Goal: Task Accomplishment & Management: Use online tool/utility

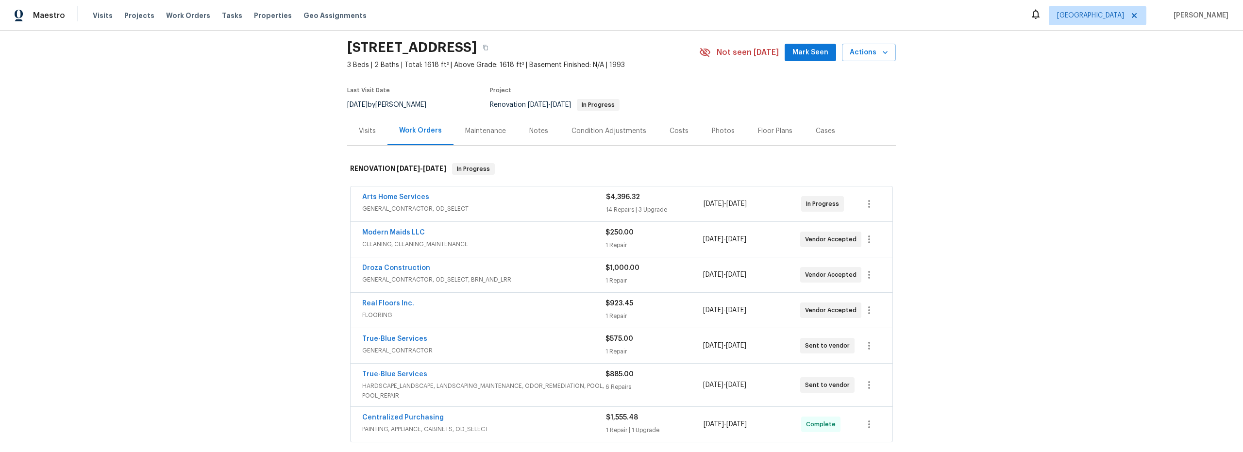
scroll to position [31, 0]
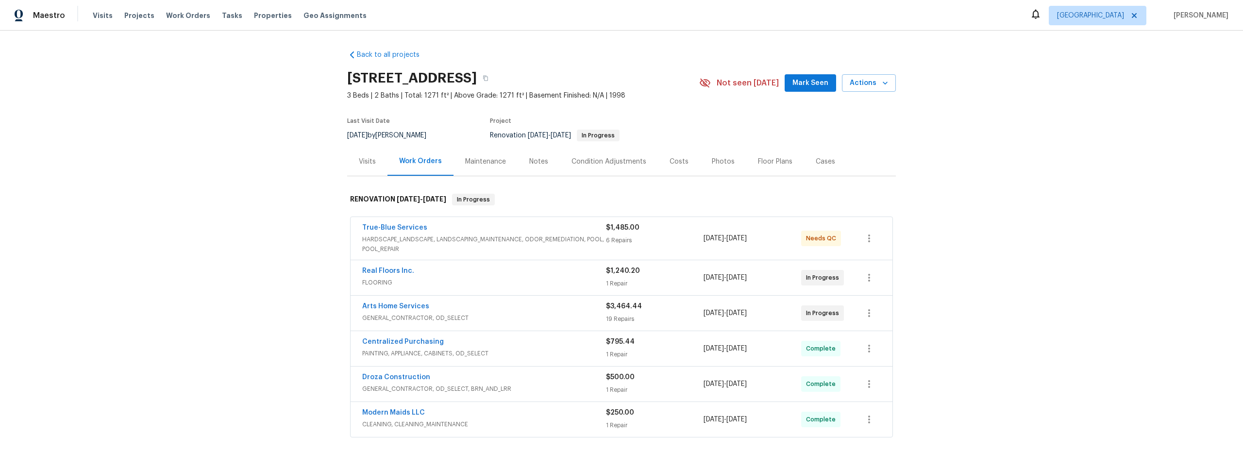
click at [526, 243] on span "HARDSCAPE_LANDSCAPE, LANDSCAPING_MAINTENANCE, ODOR_REMEDIATION, POOL, POOL_REPA…" at bounding box center [484, 244] width 244 height 19
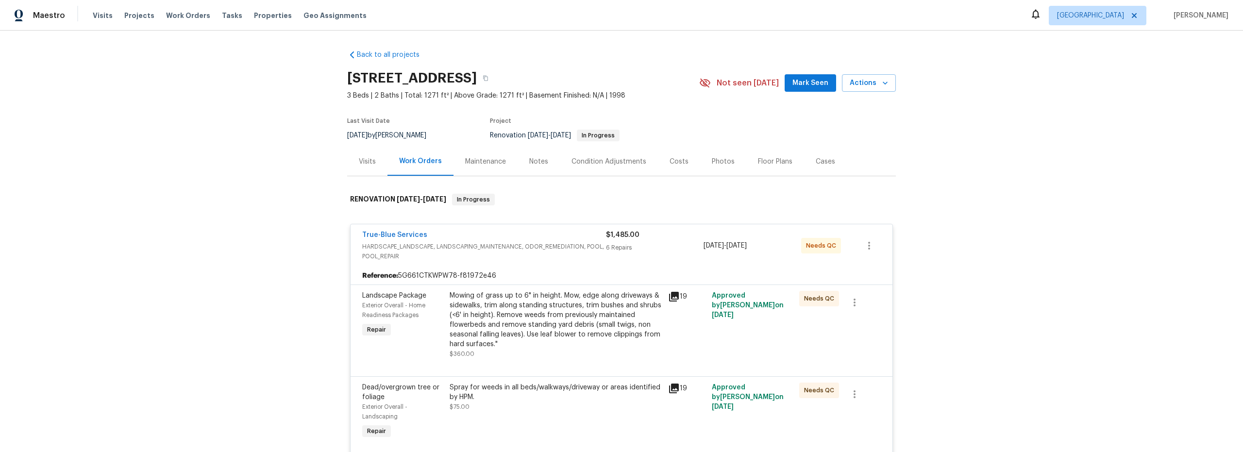
click at [571, 342] on div "Mowing of grass up to 6" in height. Mow, edge along driveways & sidewalks, trim…" at bounding box center [556, 320] width 213 height 58
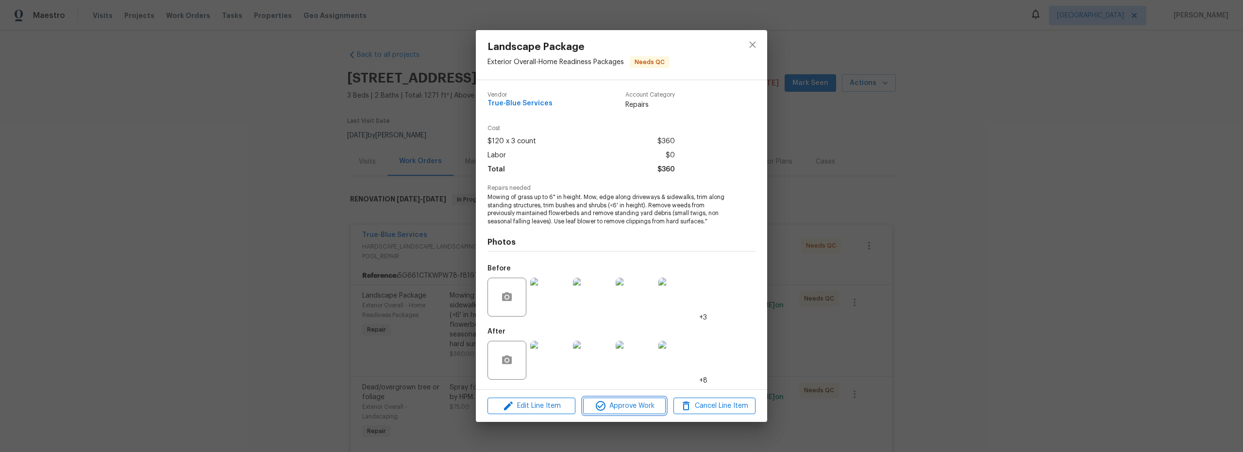
click at [623, 408] on span "Approve Work" at bounding box center [624, 406] width 76 height 12
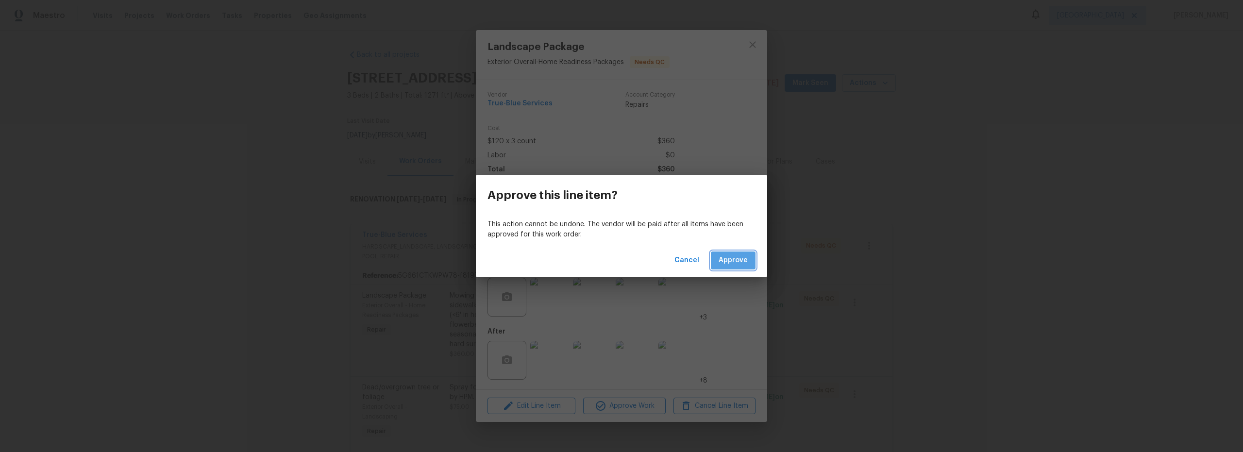
click at [745, 260] on span "Approve" at bounding box center [733, 260] width 29 height 12
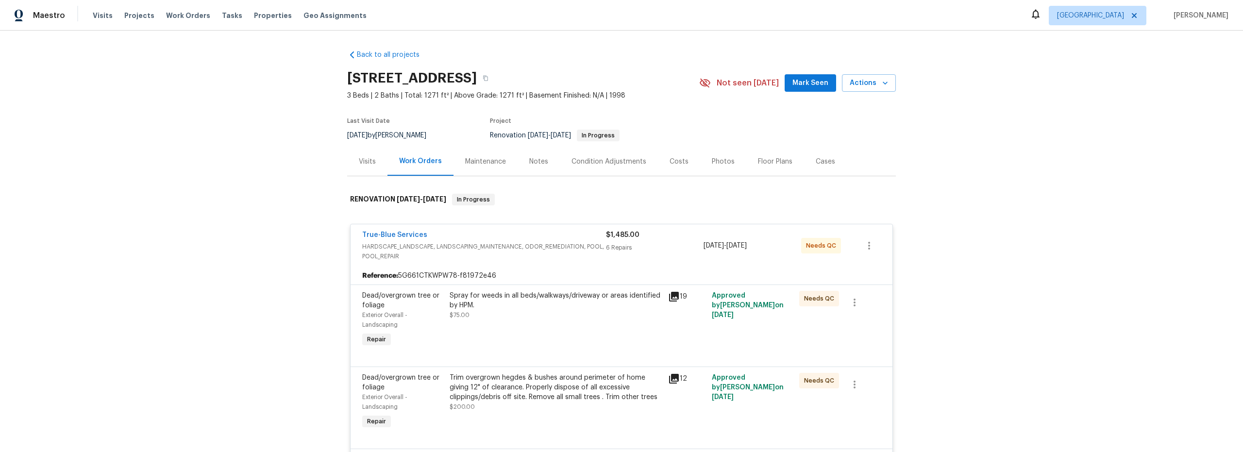
click at [593, 318] on div "Spray for weeds in all beds/walkways/driveway or areas identified by HPM. $75.00" at bounding box center [556, 305] width 213 height 29
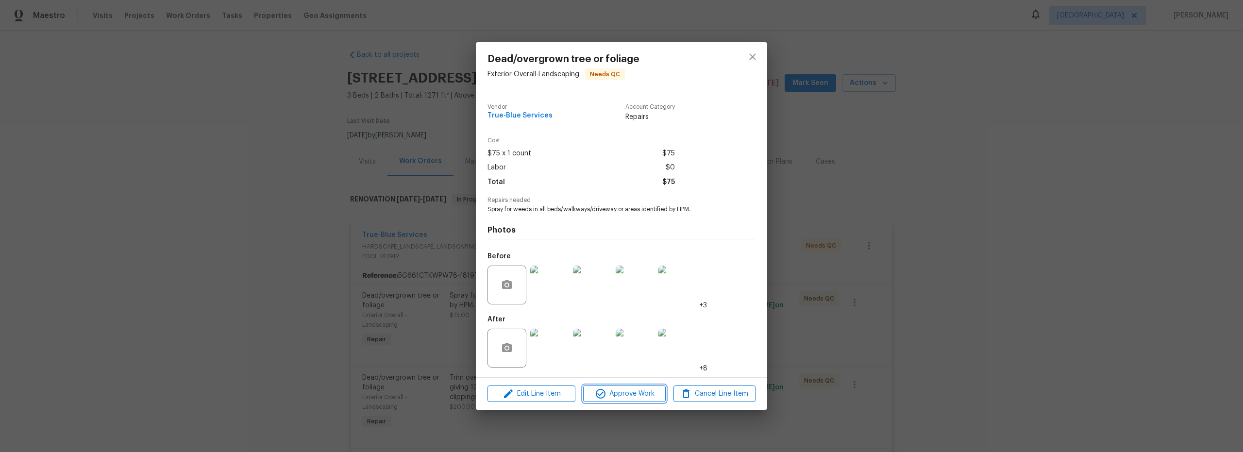
click at [624, 395] on span "Approve Work" at bounding box center [624, 394] width 76 height 12
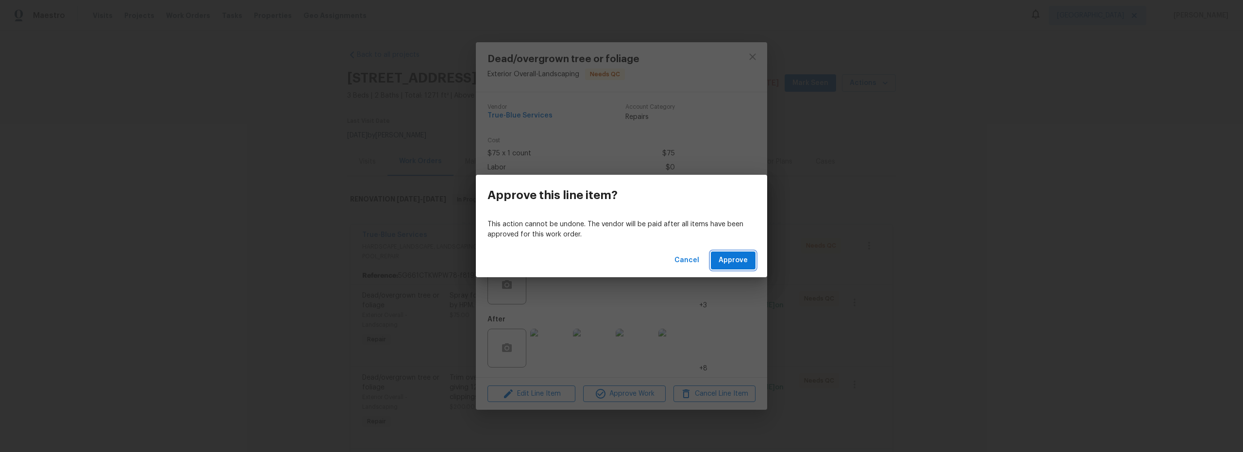
click at [722, 265] on span "Approve" at bounding box center [733, 260] width 29 height 12
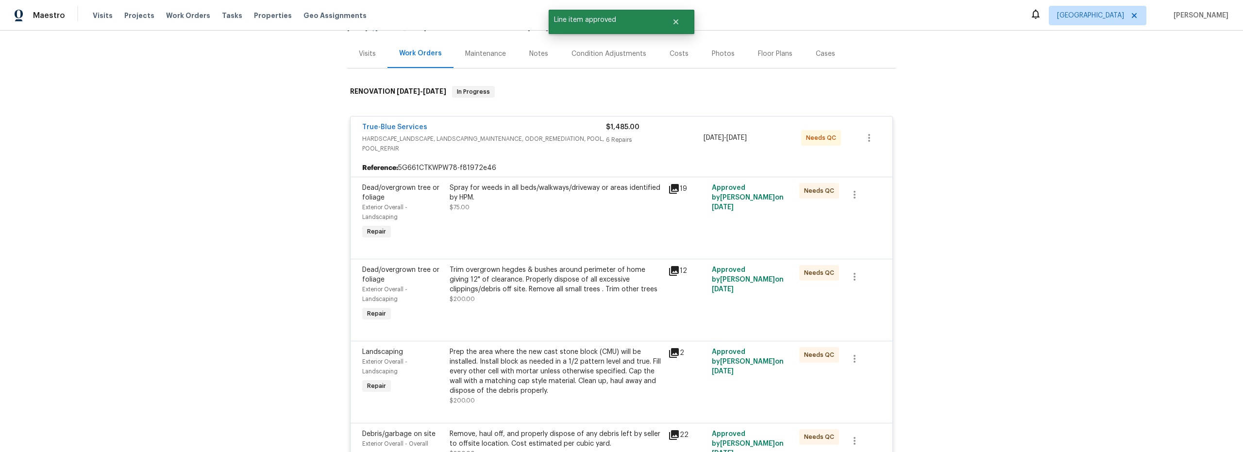
scroll to position [125, 0]
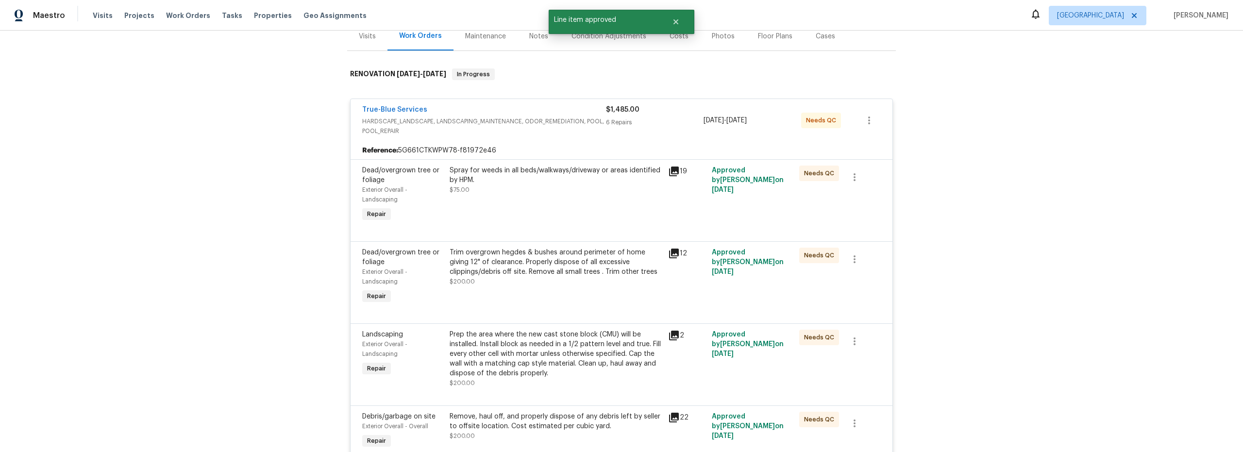
click at [542, 303] on div "Trim overgrown hegdes & bushes around perimeter of home giving 12" of clearance…" at bounding box center [556, 277] width 218 height 64
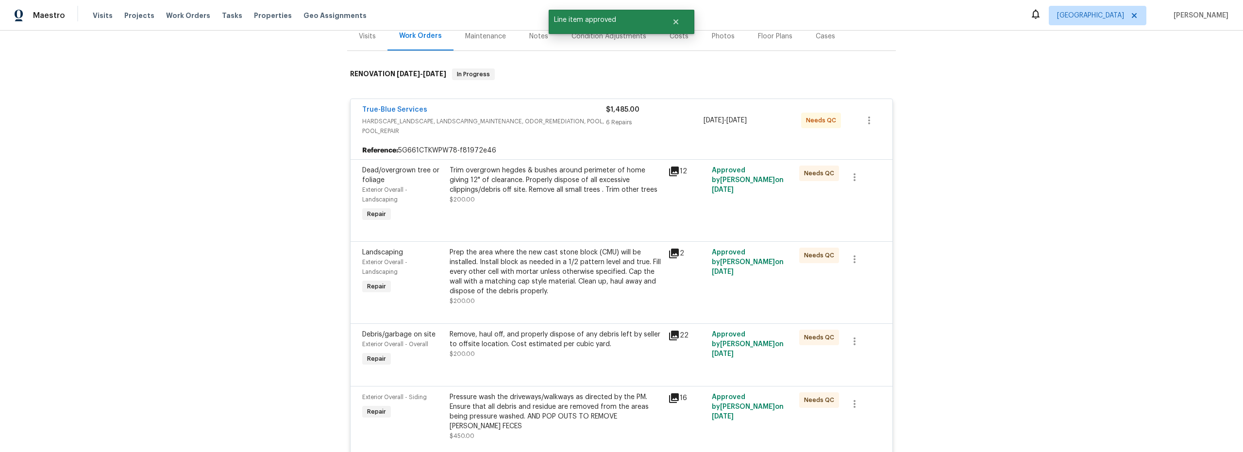
click at [557, 208] on div "Trim overgrown hegdes & bushes around perimeter of home giving 12" of clearance…" at bounding box center [556, 195] width 218 height 64
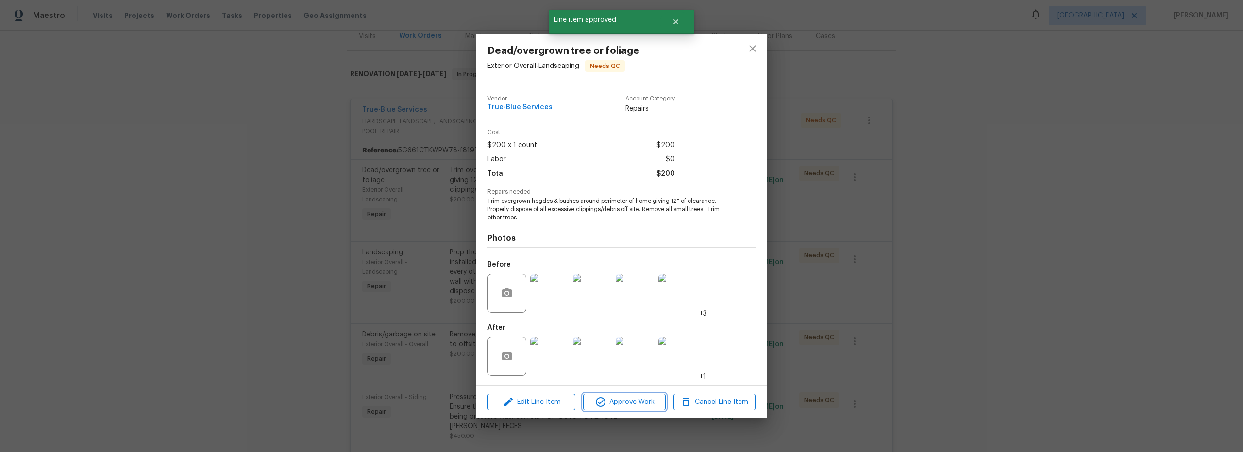
click at [622, 405] on span "Approve Work" at bounding box center [624, 402] width 76 height 12
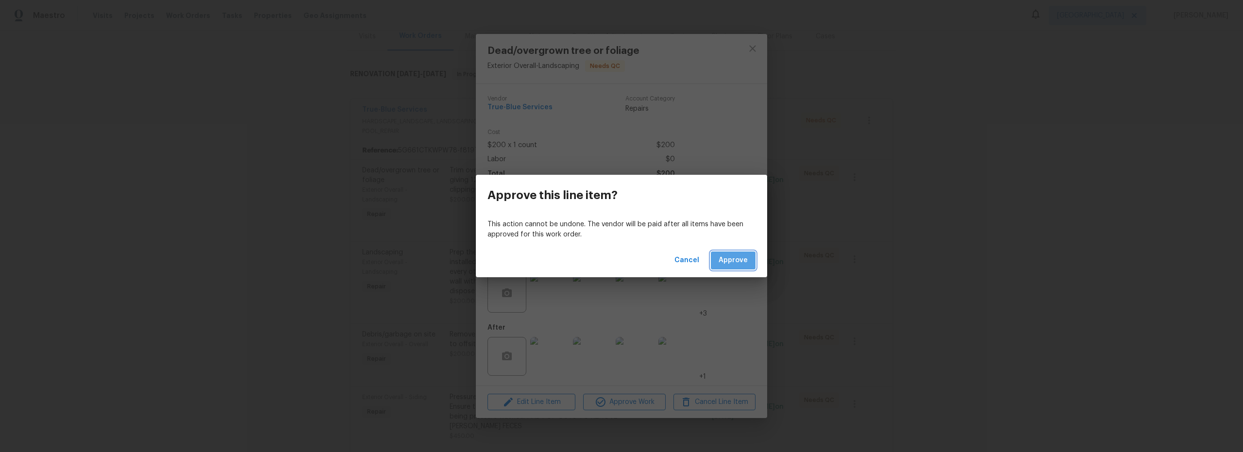
click at [733, 265] on span "Approve" at bounding box center [733, 260] width 29 height 12
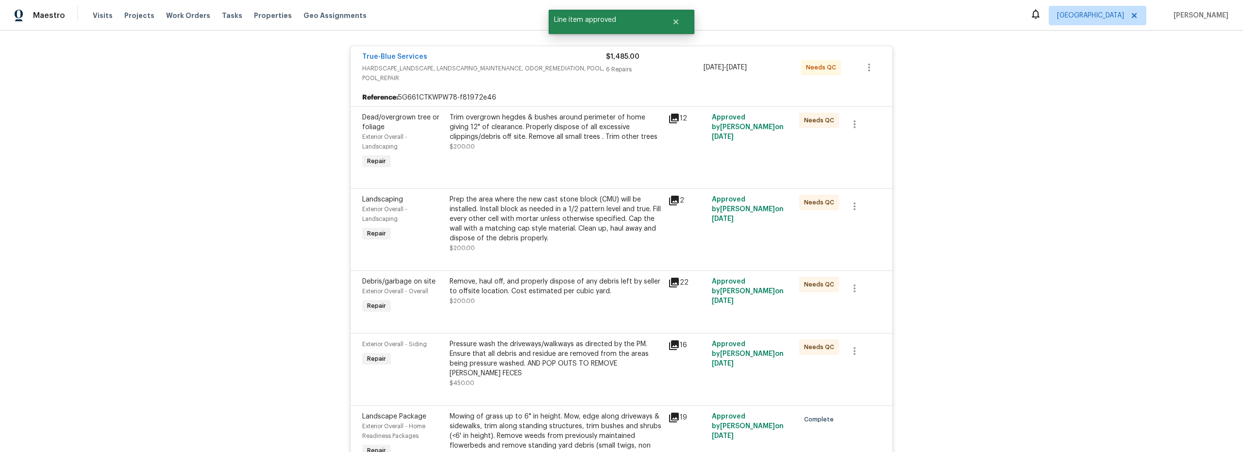
scroll to position [182, 0]
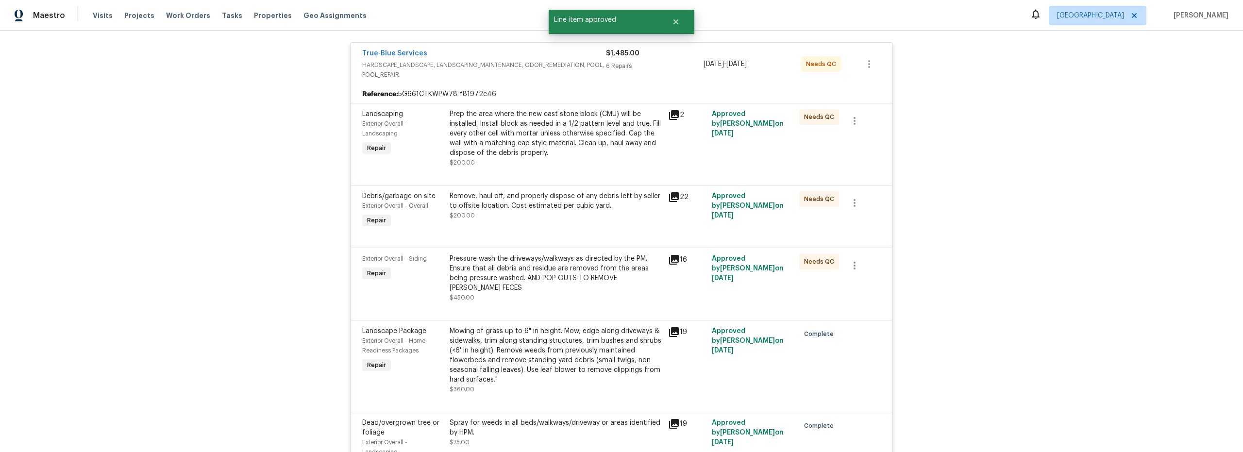
click at [555, 164] on div "Prep the area where the new cast stone block (CMU) will be installed. Install b…" at bounding box center [556, 138] width 213 height 58
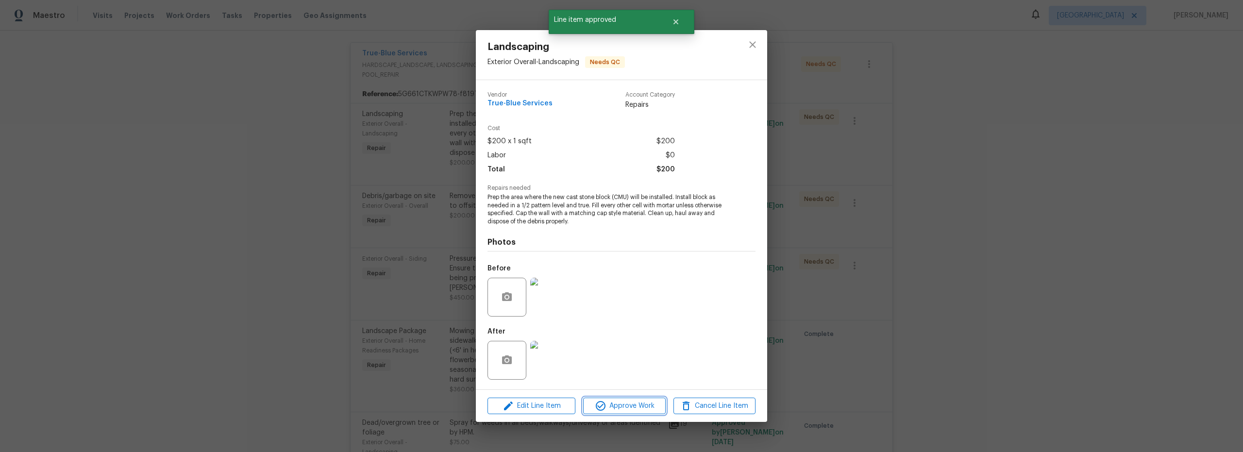
click at [603, 399] on button "Approve Work" at bounding box center [624, 406] width 82 height 17
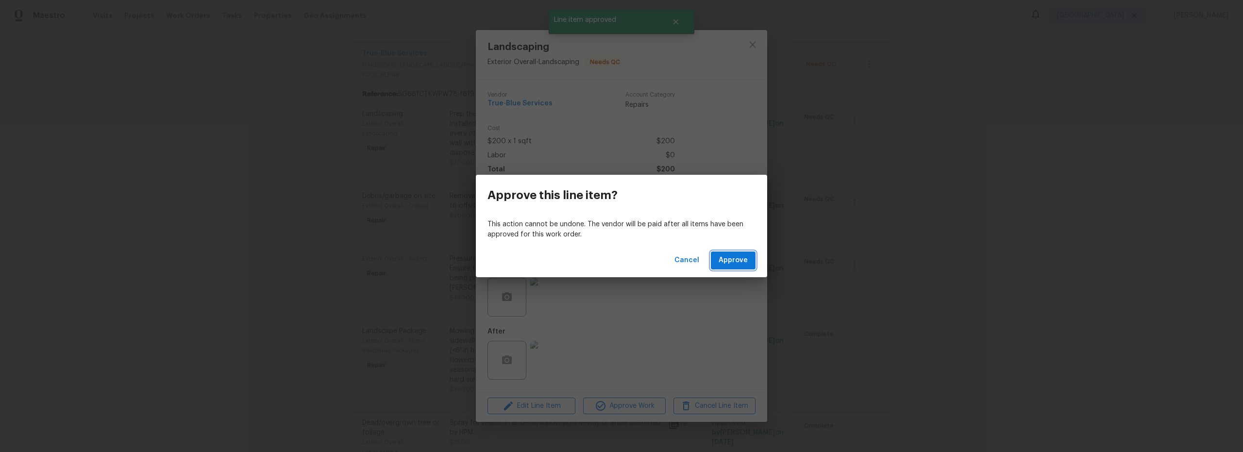
click at [728, 259] on span "Approve" at bounding box center [733, 260] width 29 height 12
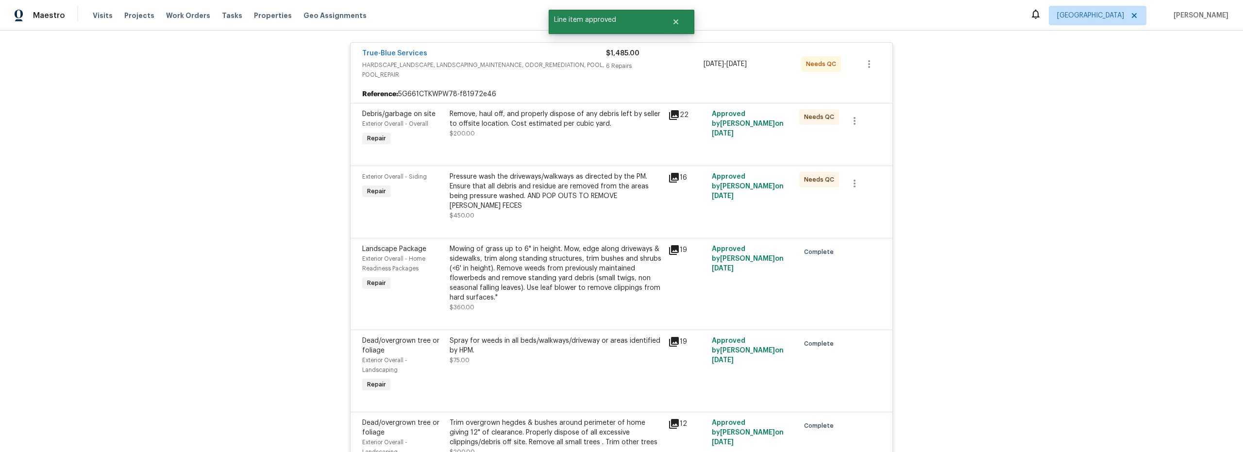
click at [564, 209] on div "Pressure wash the driveways/walkways as directed by the PM. Ensure that all deb…" at bounding box center [556, 196] width 213 height 49
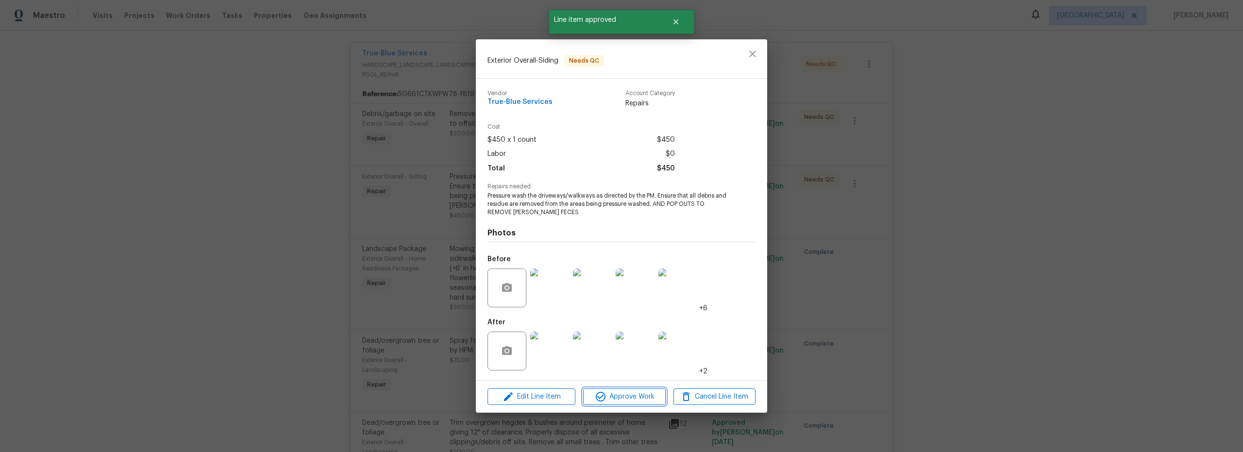
click at [626, 393] on span "Approve Work" at bounding box center [624, 397] width 76 height 12
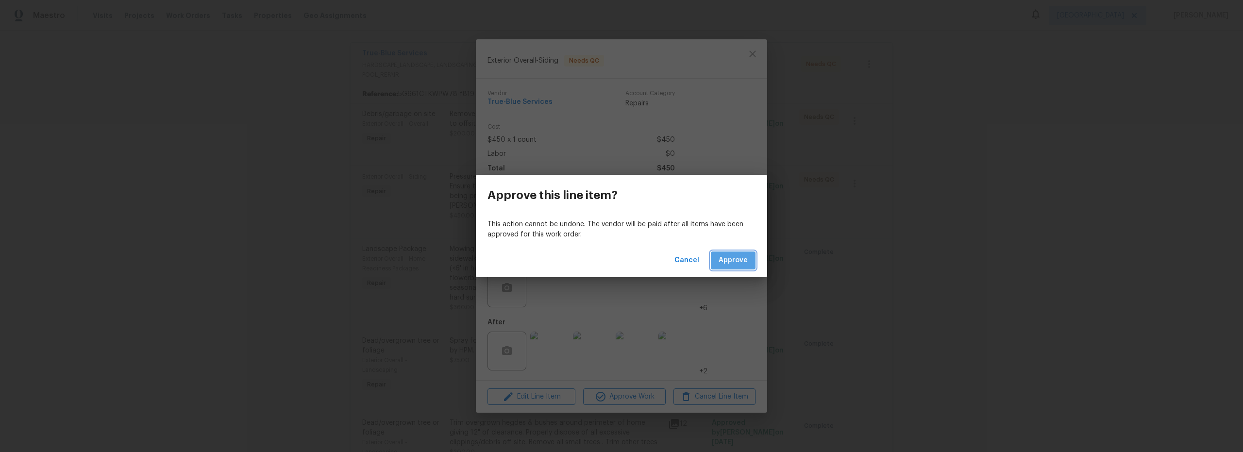
click at [735, 265] on span "Approve" at bounding box center [733, 260] width 29 height 12
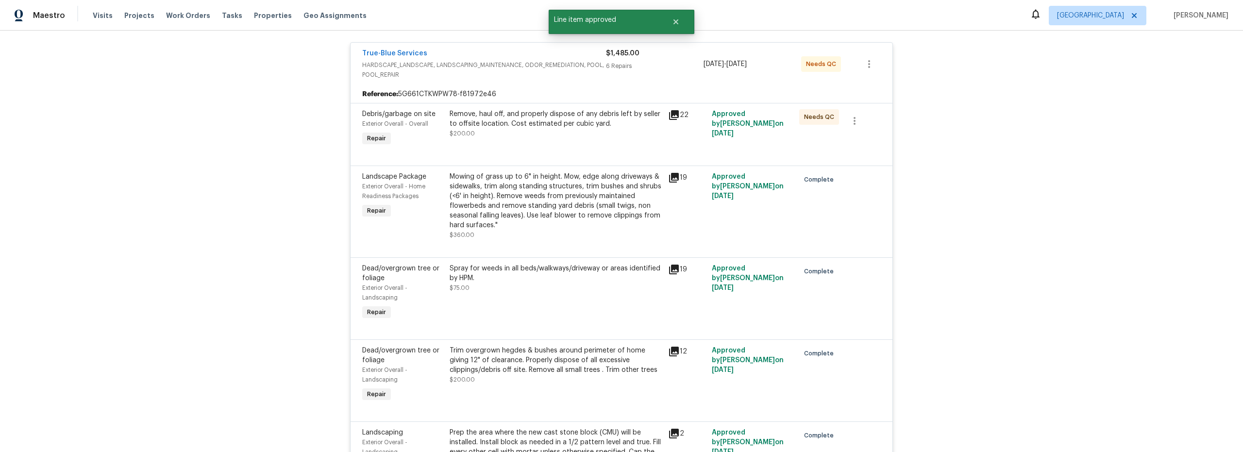
click at [565, 148] on div at bounding box center [621, 154] width 519 height 12
click at [537, 144] on div "Remove, haul off, and properly dispose of any debris left by seller to offsite …" at bounding box center [556, 128] width 218 height 45
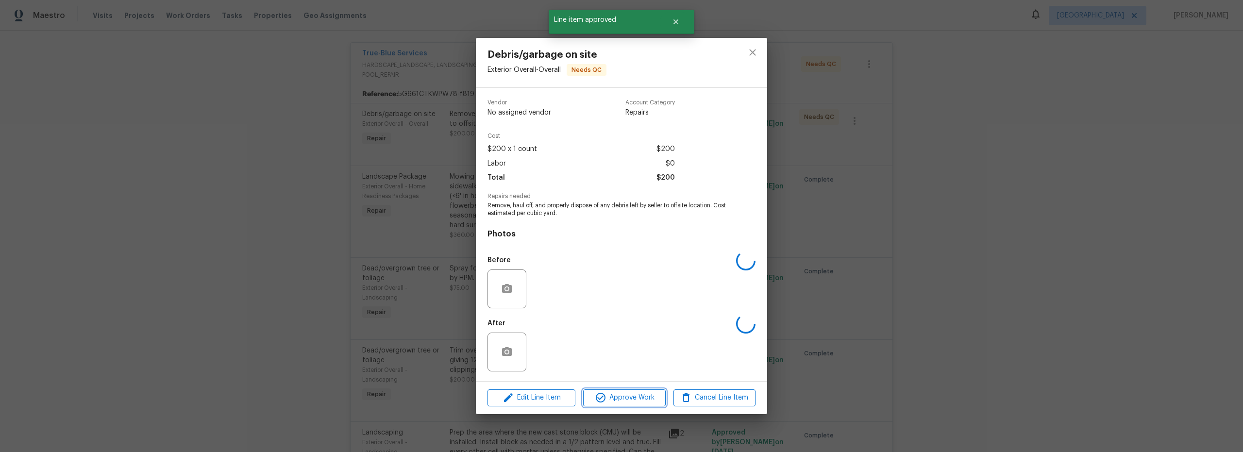
click at [631, 399] on span "Approve Work" at bounding box center [624, 398] width 76 height 12
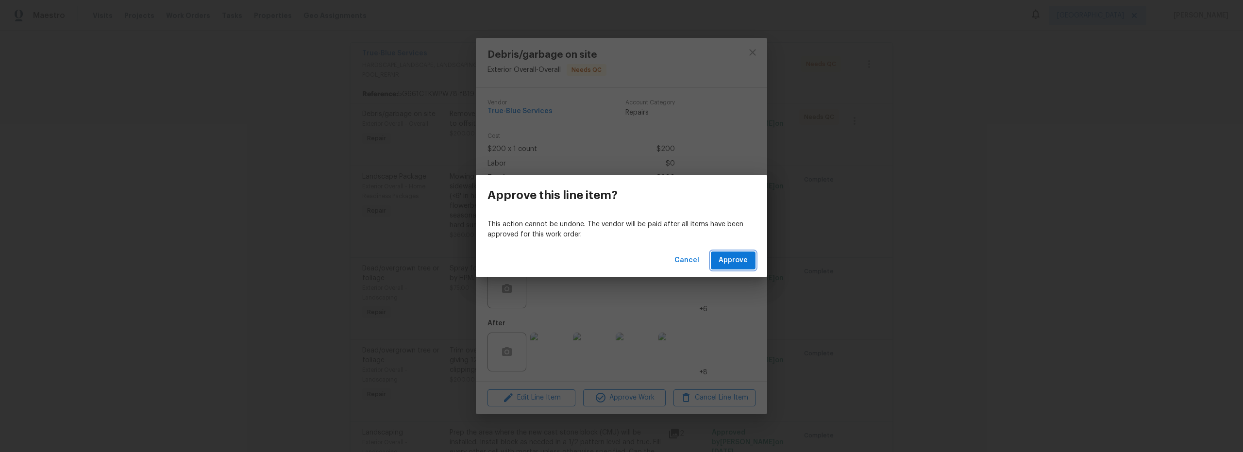
click at [735, 265] on span "Approve" at bounding box center [733, 260] width 29 height 12
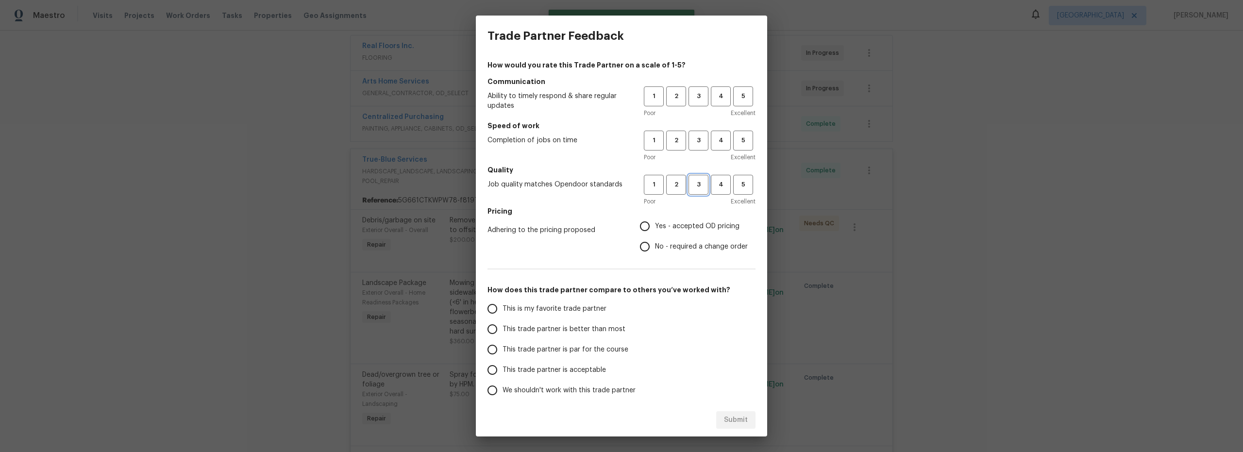
click at [692, 180] on span "3" at bounding box center [698, 184] width 18 height 11
click at [689, 140] on span "3" at bounding box center [698, 140] width 18 height 11
click at [694, 98] on span "3" at bounding box center [698, 96] width 18 height 11
click at [641, 227] on input "Yes - accepted OD pricing" at bounding box center [645, 226] width 20 height 20
radio input "true"
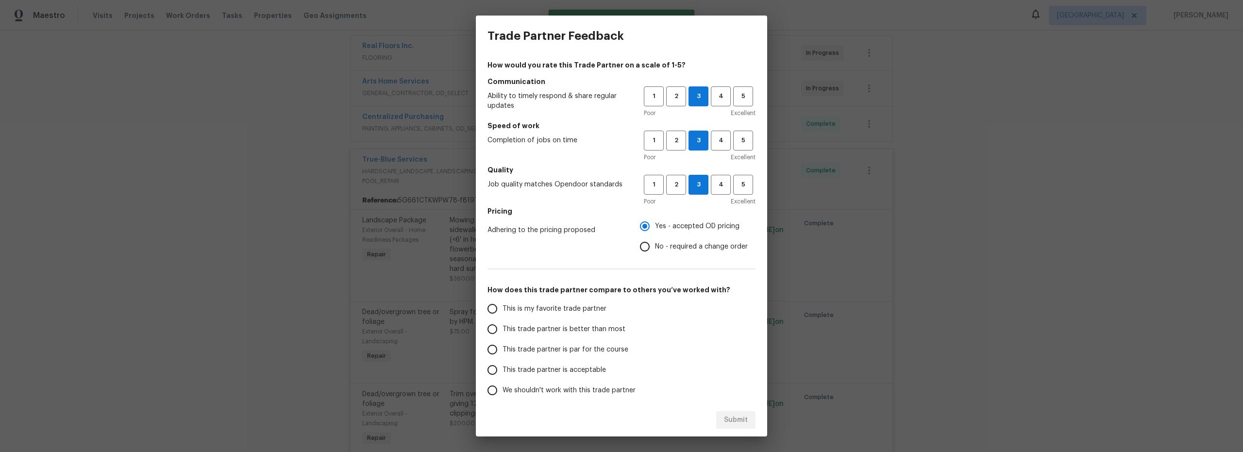
drag, startPoint x: 501, startPoint y: 310, endPoint x: 508, endPoint y: 311, distance: 7.4
click at [501, 310] on input "This is my favorite trade partner" at bounding box center [492, 309] width 20 height 20
click at [727, 418] on span "Submit" at bounding box center [736, 420] width 24 height 12
radio input "true"
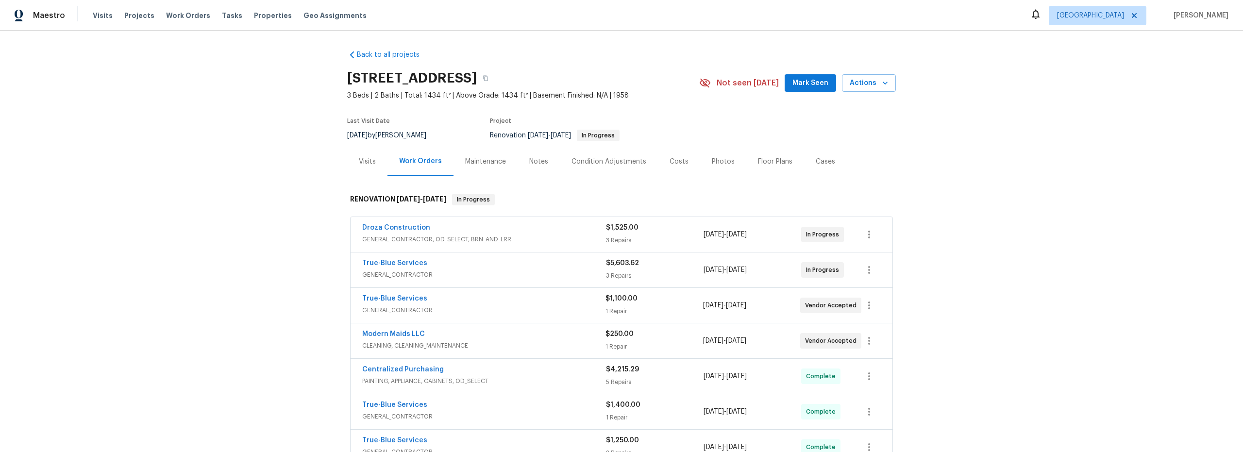
click at [522, 269] on div "True-Blue Services" at bounding box center [484, 264] width 244 height 12
